Goal: Check status: Check status

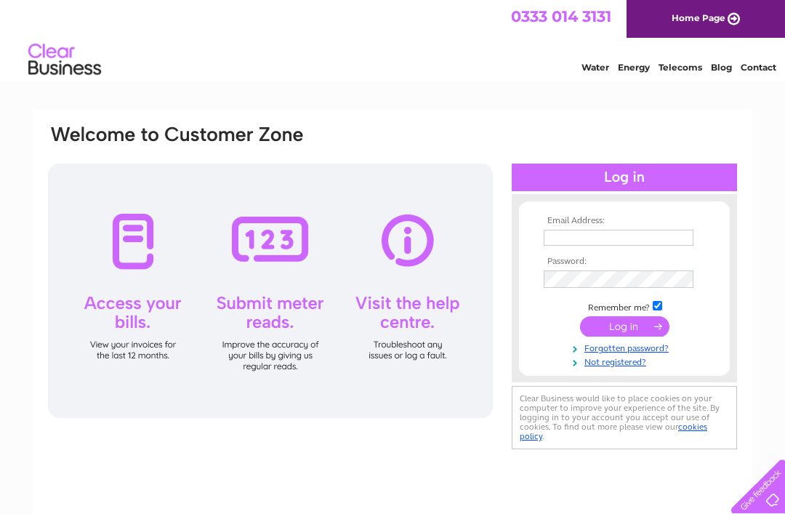
click at [556, 232] on input "text" at bounding box center [618, 238] width 150 height 16
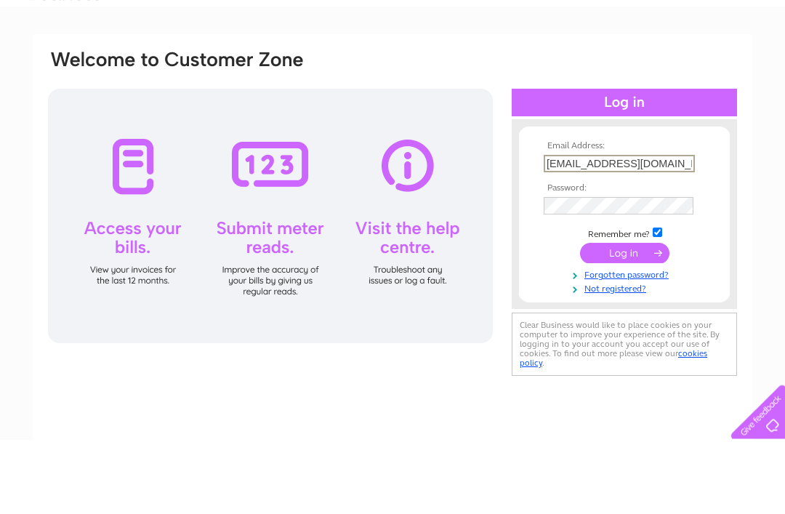
type input "nairndouglas@aol.com"
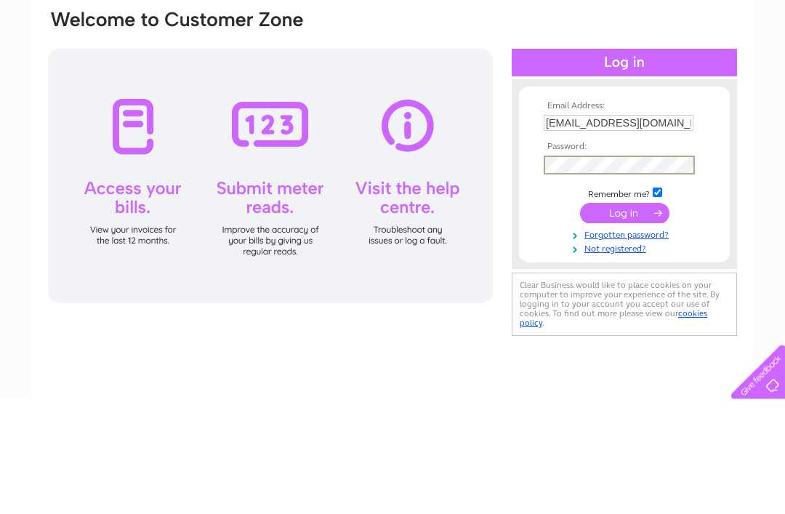
click at [618, 317] on input "submit" at bounding box center [624, 327] width 89 height 20
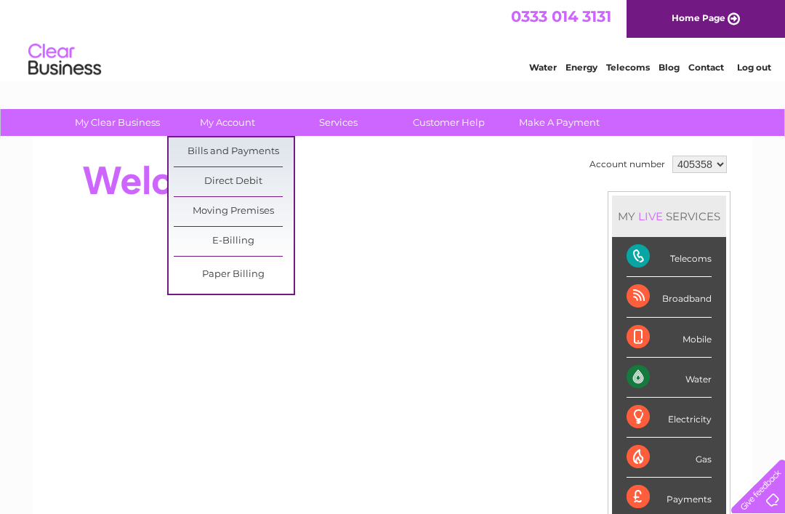
click at [254, 145] on link "Bills and Payments" at bounding box center [234, 151] width 120 height 29
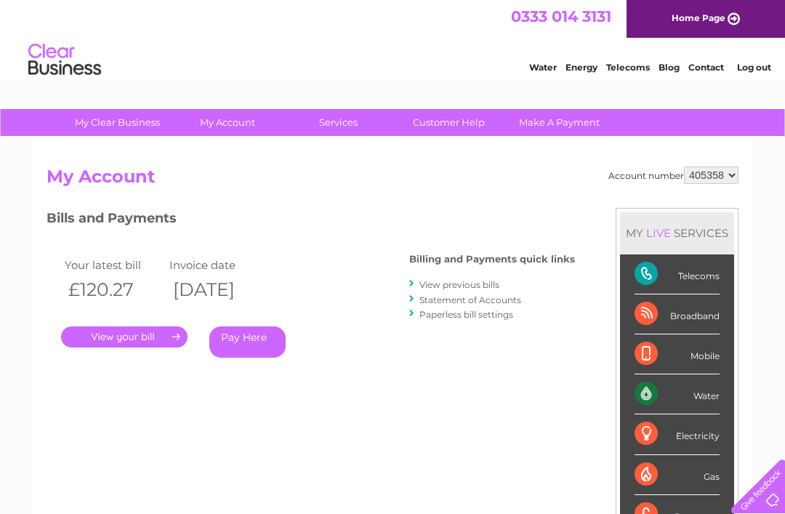
scroll to position [12, 0]
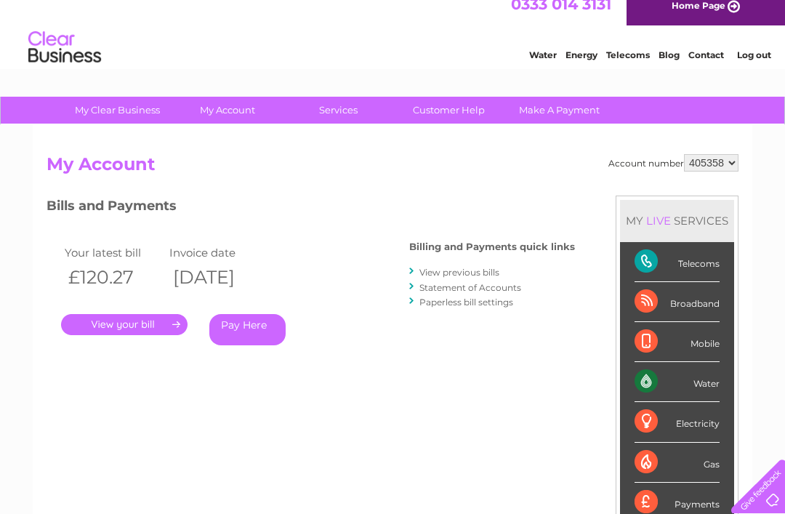
click at [138, 325] on link "." at bounding box center [124, 324] width 126 height 21
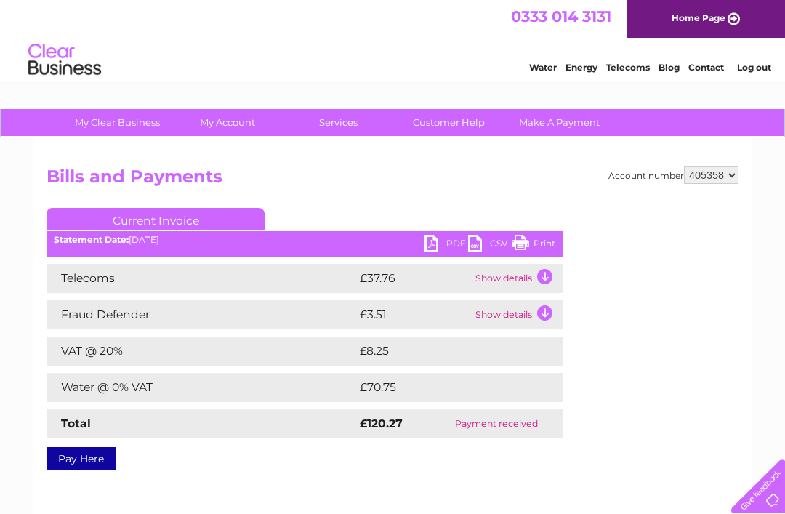
click at [539, 275] on td "Show details" at bounding box center [516, 278] width 91 height 29
